Goal: Task Accomplishment & Management: Use online tool/utility

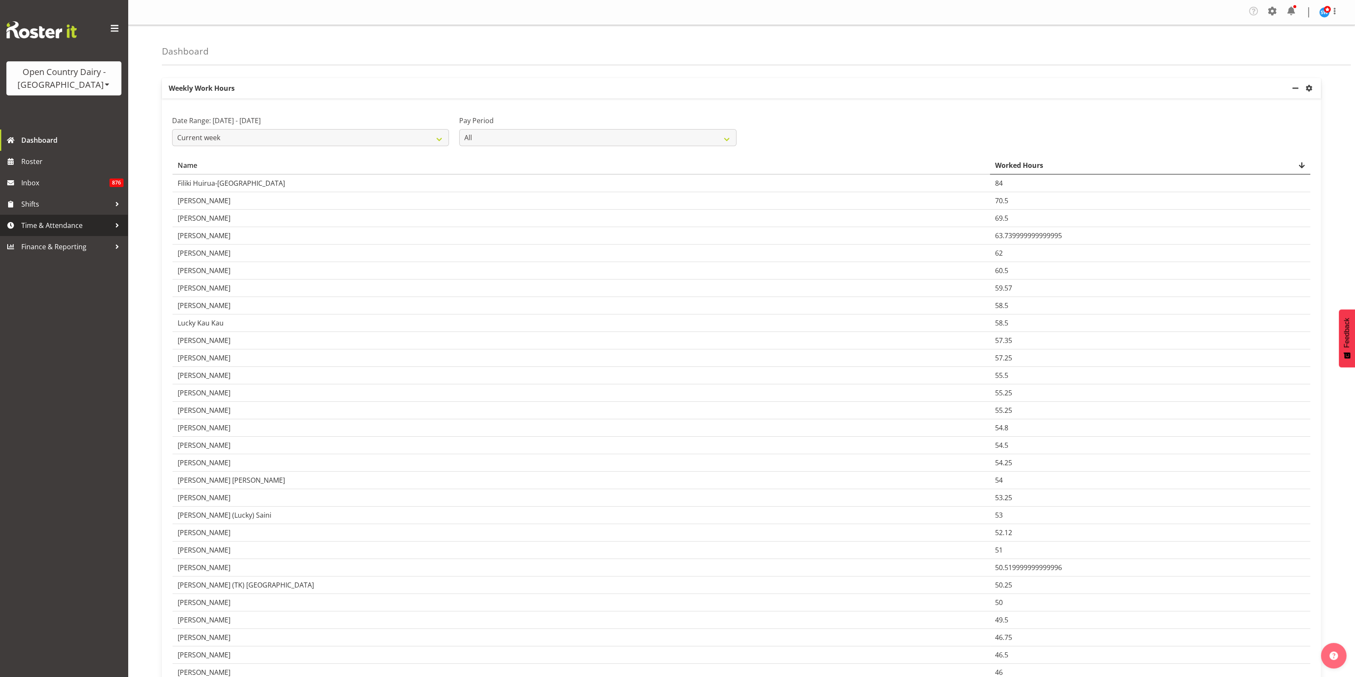
click at [37, 225] on span "Time & Attendance" at bounding box center [65, 225] width 89 height 13
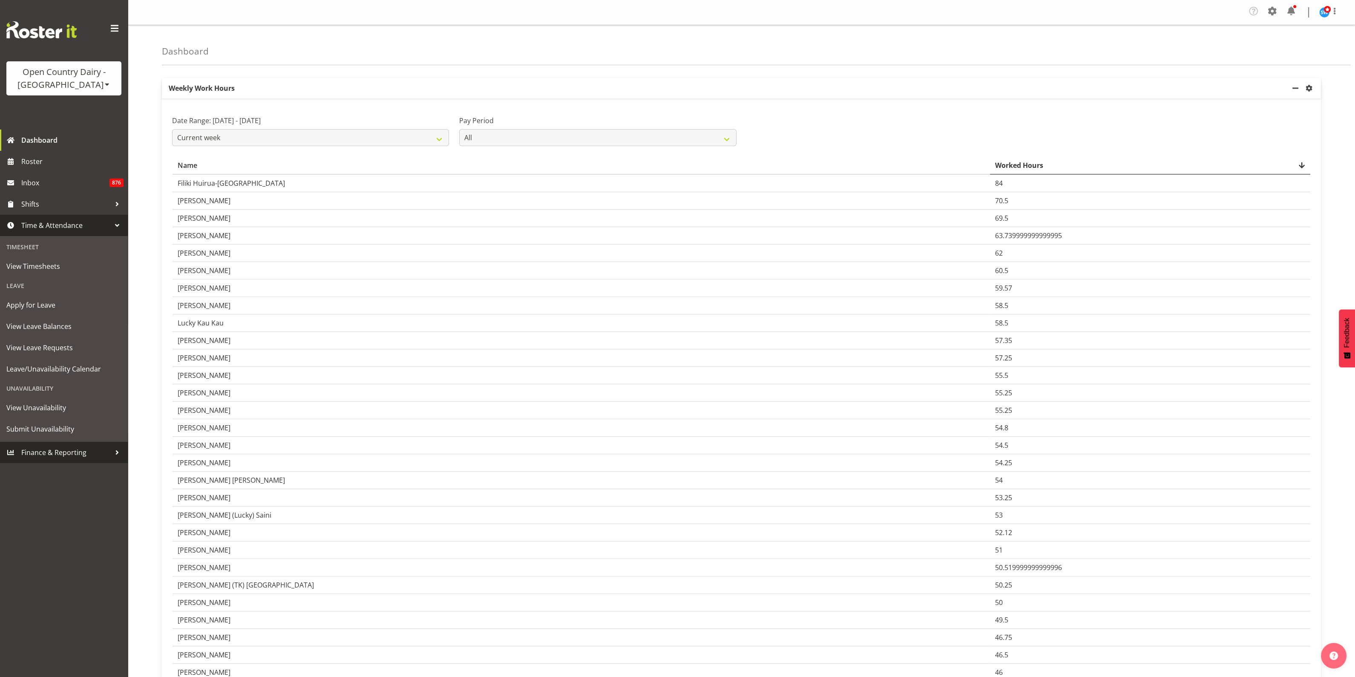
click at [57, 451] on span "Finance & Reporting" at bounding box center [65, 452] width 89 height 13
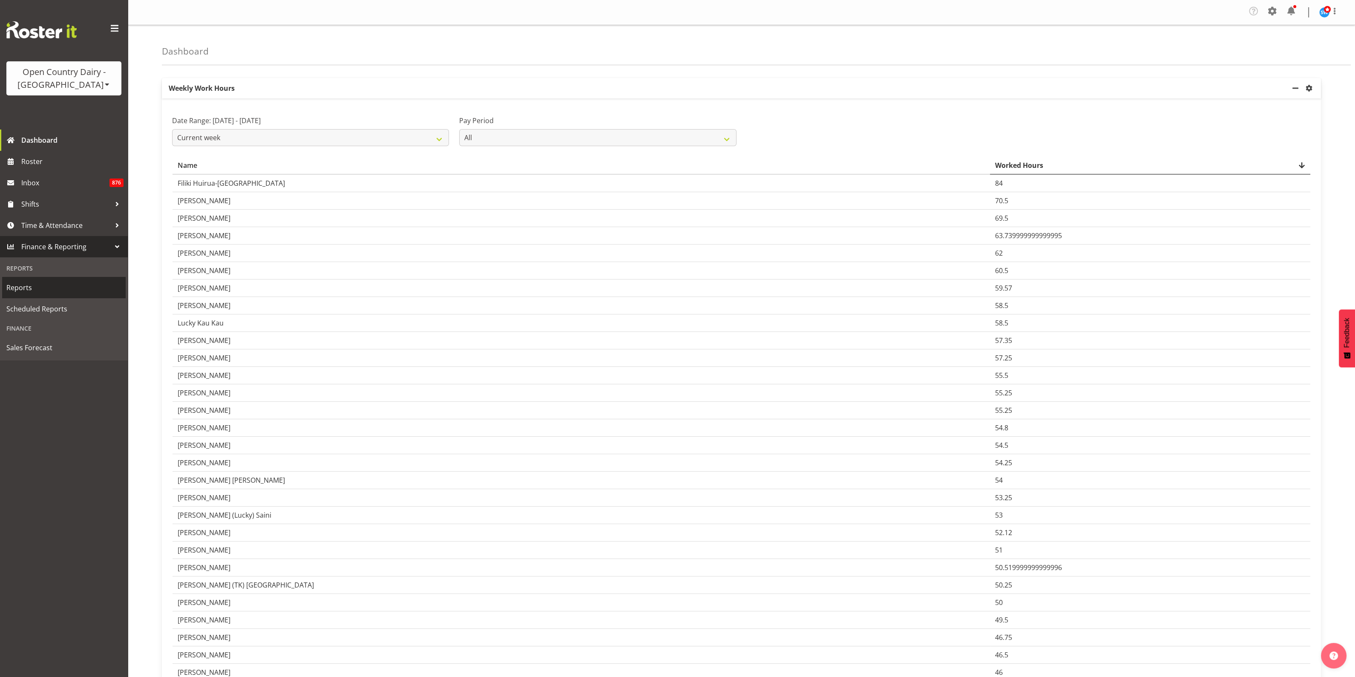
click at [19, 288] on span "Reports" at bounding box center [63, 287] width 115 height 13
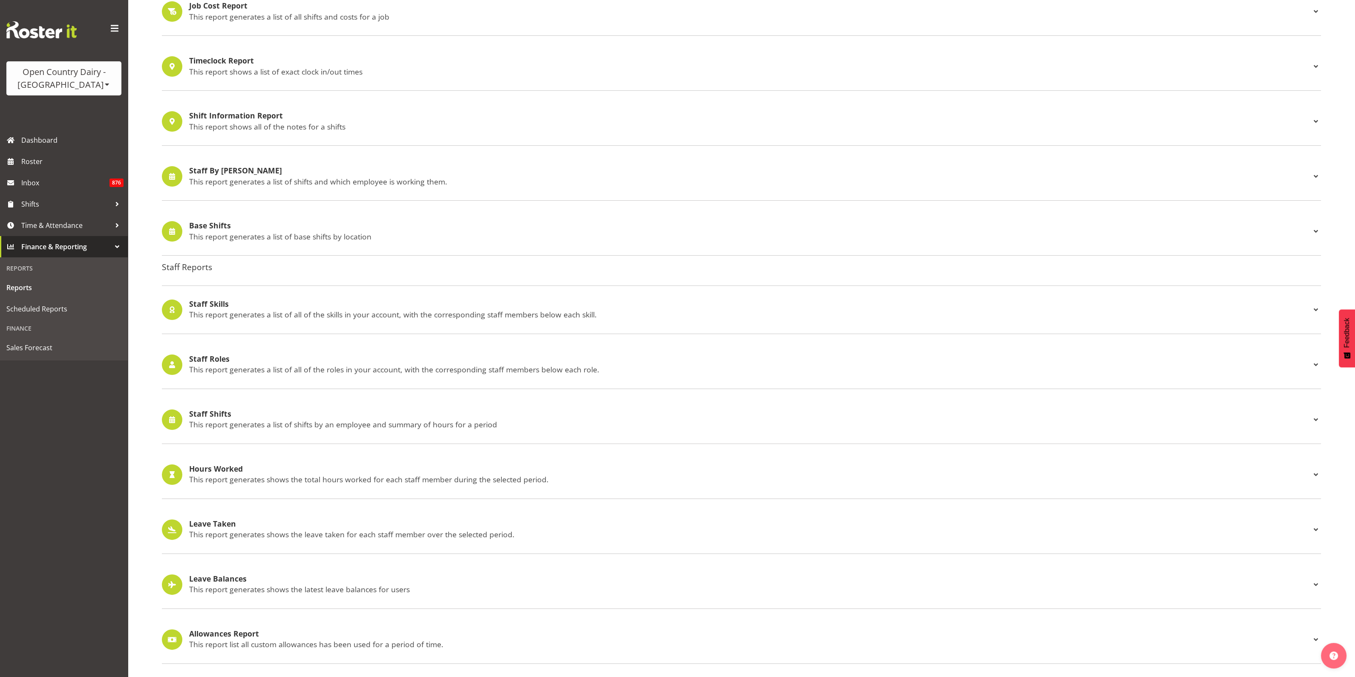
scroll to position [506, 0]
click at [222, 520] on h4 "Leave Taken" at bounding box center [750, 524] width 1122 height 9
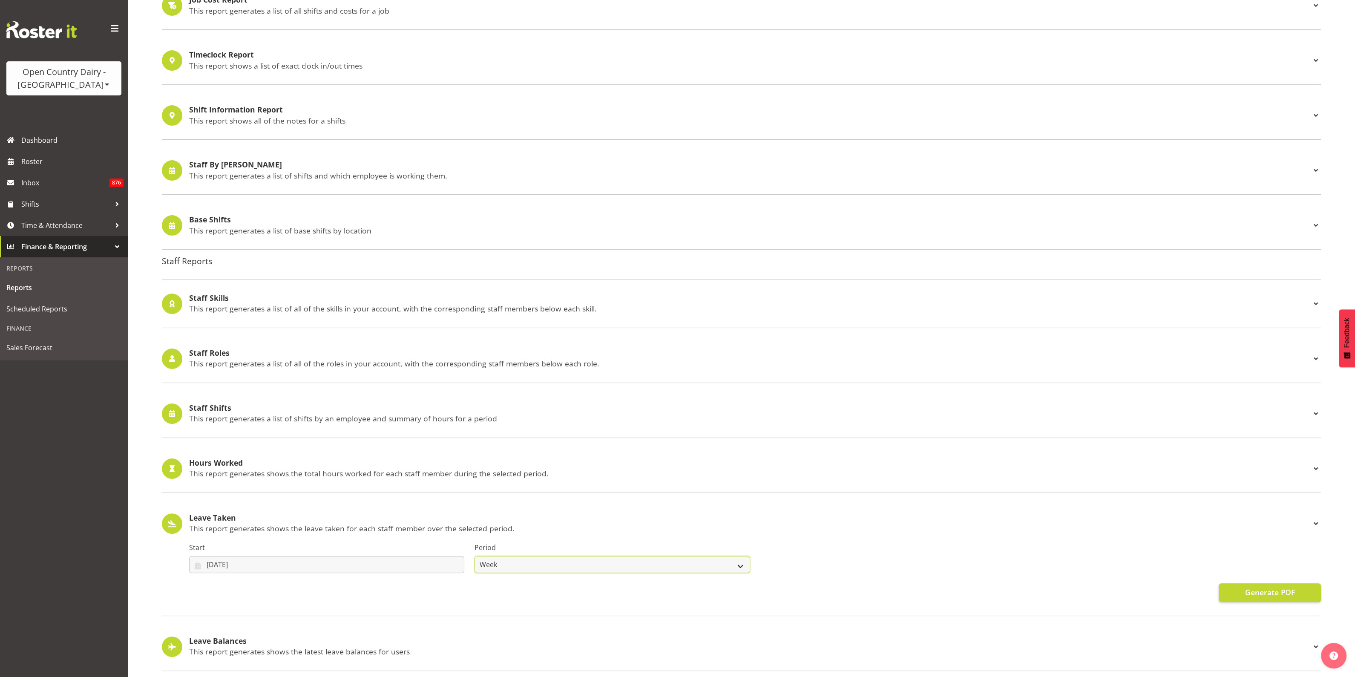
click at [739, 563] on select "Week Fortnight Month" at bounding box center [612, 564] width 275 height 17
click at [753, 505] on div "Leave Taken This report generates shows the leave taken for each staff member o…" at bounding box center [741, 558] width 1159 height 116
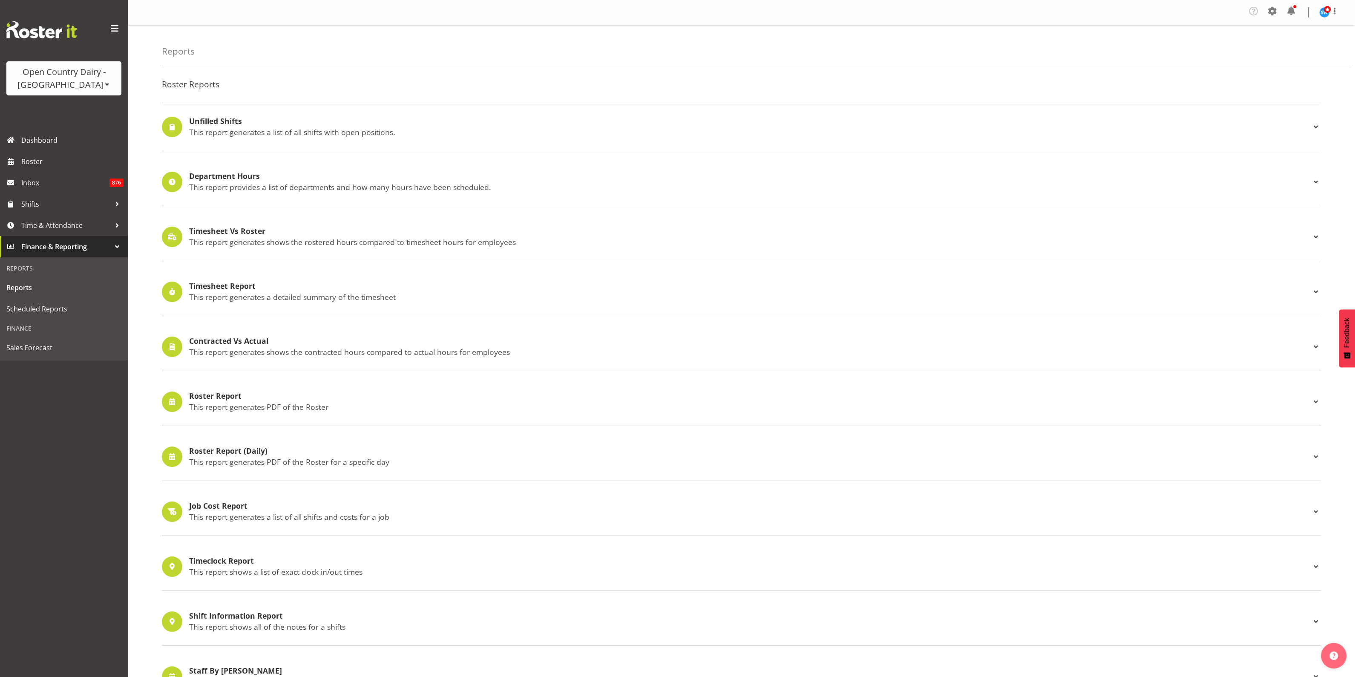
scroll to position [0, 0]
